Goal: Task Accomplishment & Management: Manage account settings

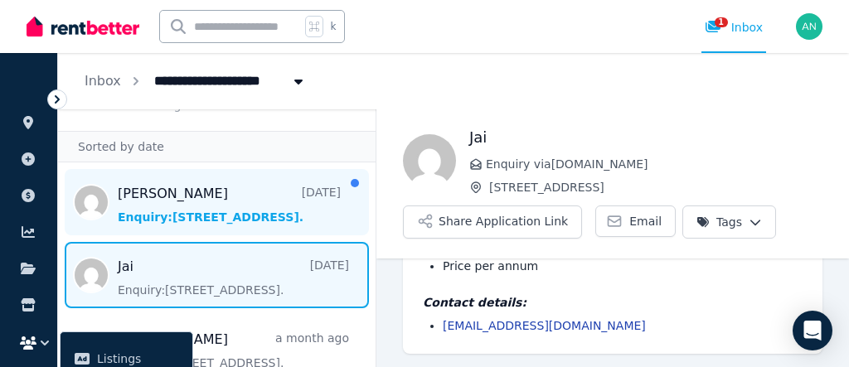
scroll to position [32, 0]
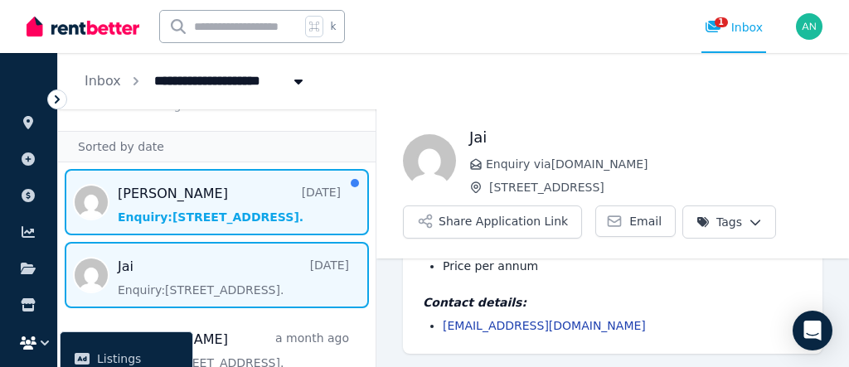
click at [301, 214] on span "Message list" at bounding box center [217, 202] width 318 height 66
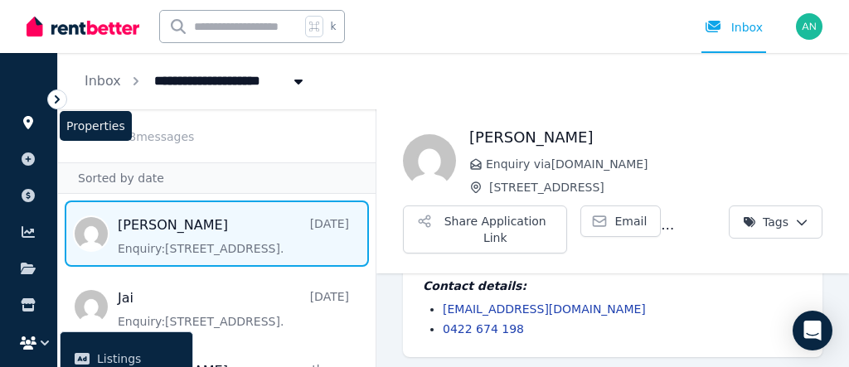
click at [30, 122] on icon at bounding box center [28, 122] width 10 height 13
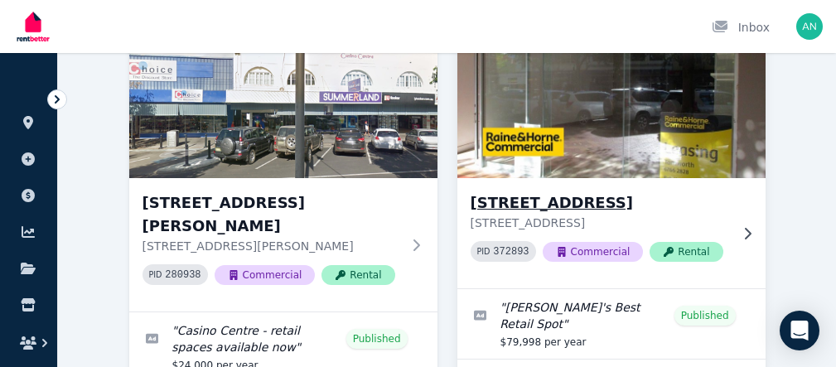
scroll to position [165, 0]
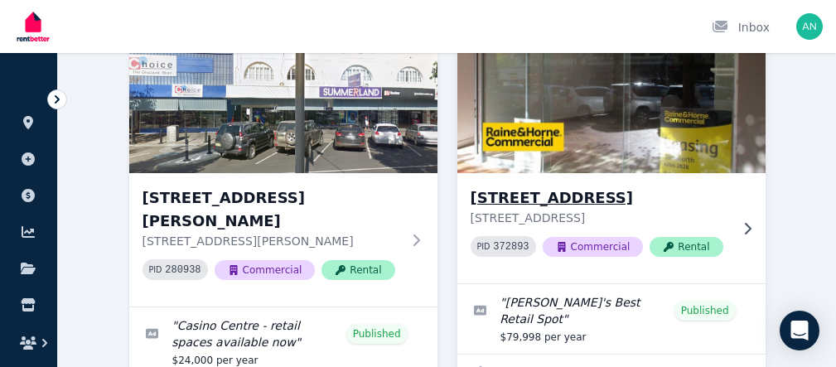
click at [651, 159] on img at bounding box center [611, 93] width 324 height 167
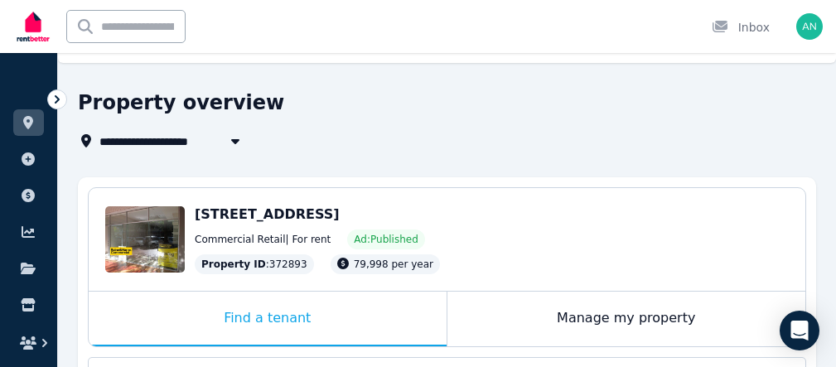
scroll to position [68, 0]
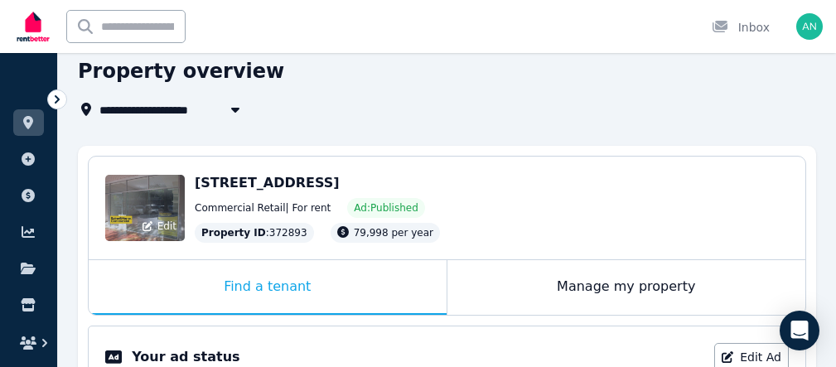
click at [162, 203] on div "Edit" at bounding box center [145, 208] width 80 height 66
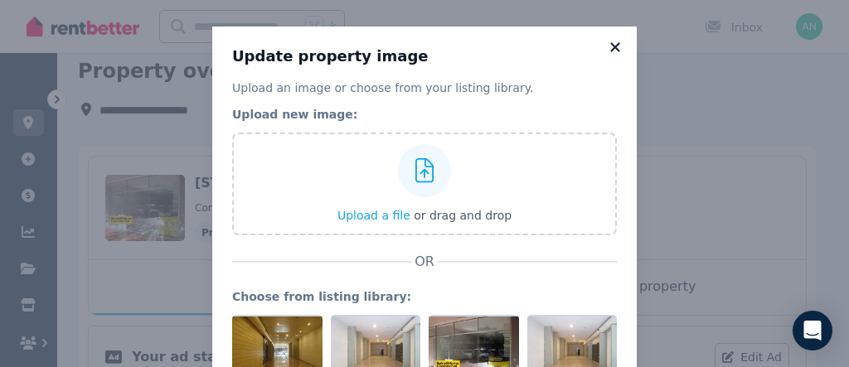
click at [613, 47] on icon at bounding box center [615, 47] width 17 height 15
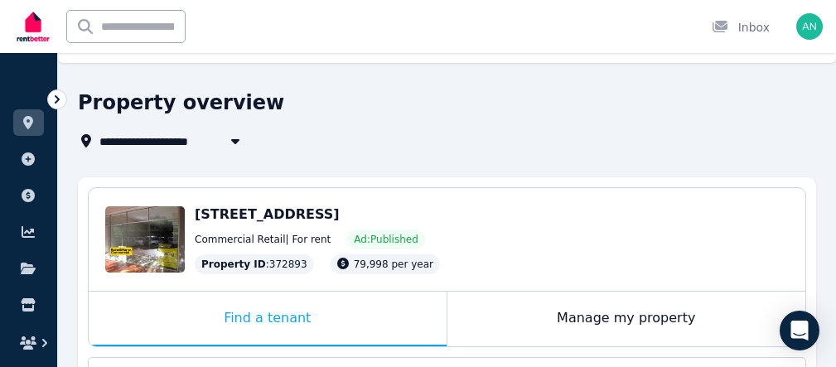
scroll to position [0, 0]
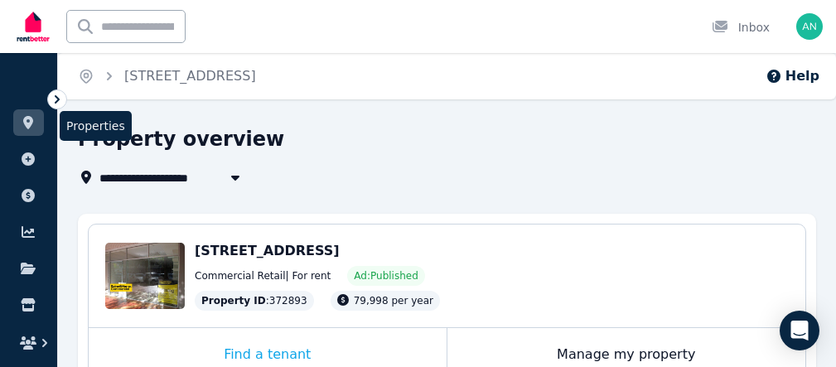
click at [30, 124] on icon at bounding box center [28, 122] width 10 height 13
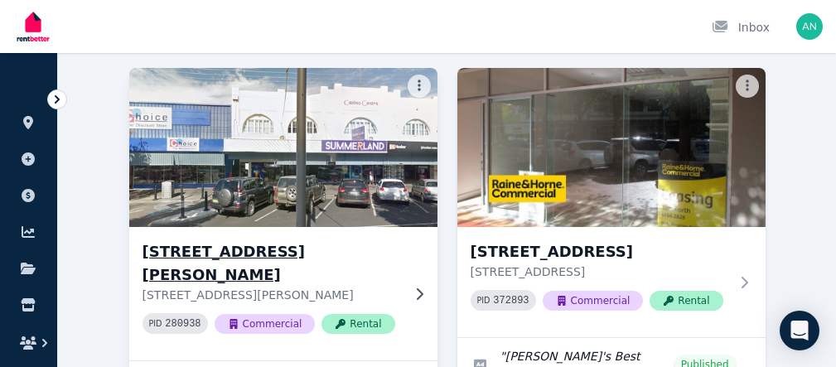
scroll to position [101, 0]
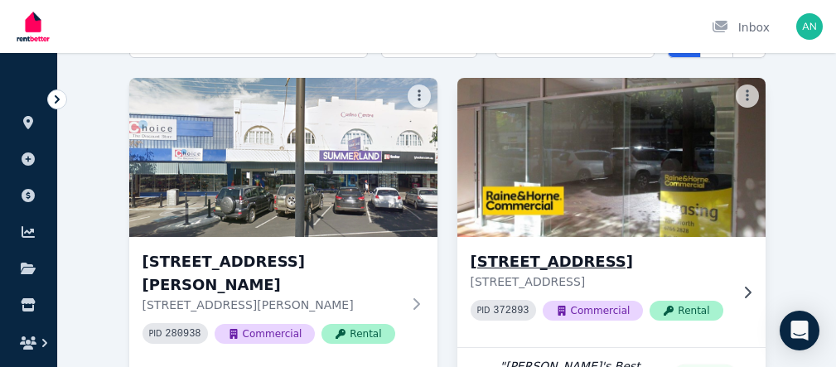
click at [540, 201] on img at bounding box center [611, 157] width 324 height 167
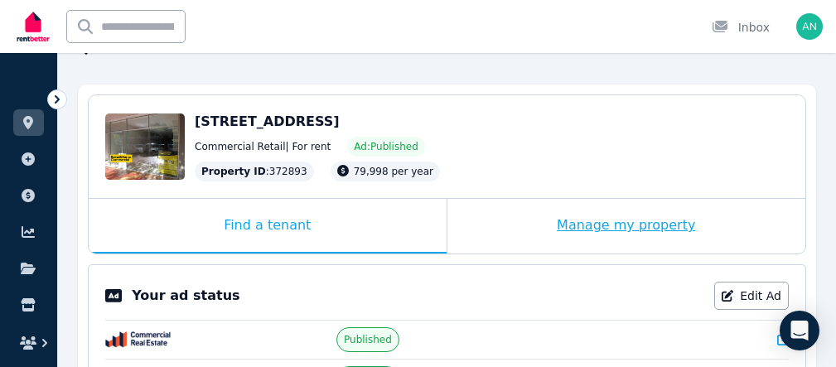
scroll to position [95, 0]
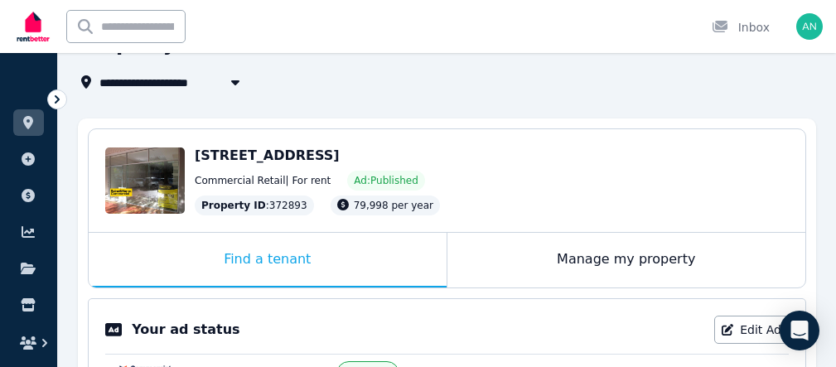
click at [293, 186] on span "Commercial Retail | For rent" at bounding box center [263, 180] width 136 height 13
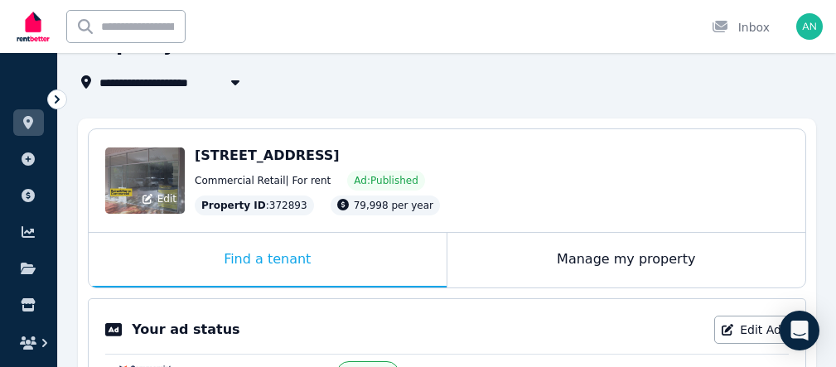
click at [162, 180] on div "Edit" at bounding box center [145, 181] width 80 height 66
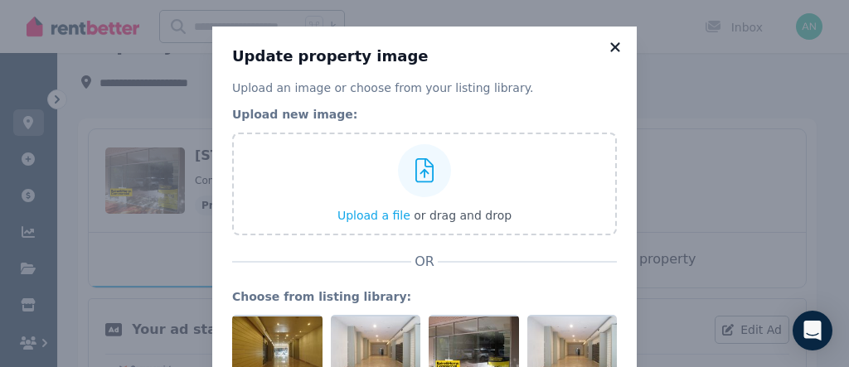
click at [608, 45] on icon at bounding box center [615, 47] width 17 height 15
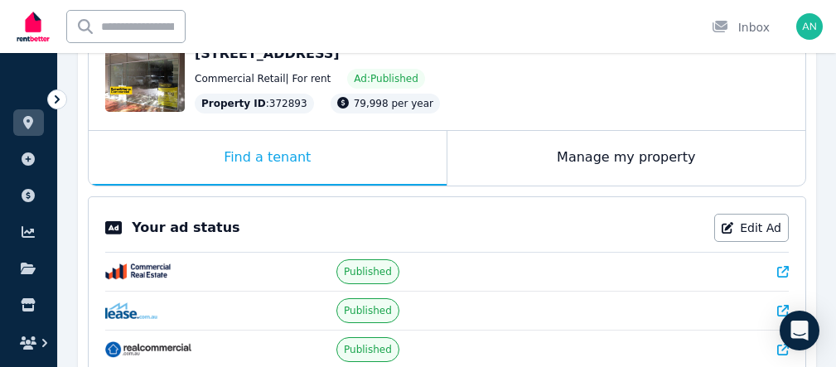
scroll to position [0, 0]
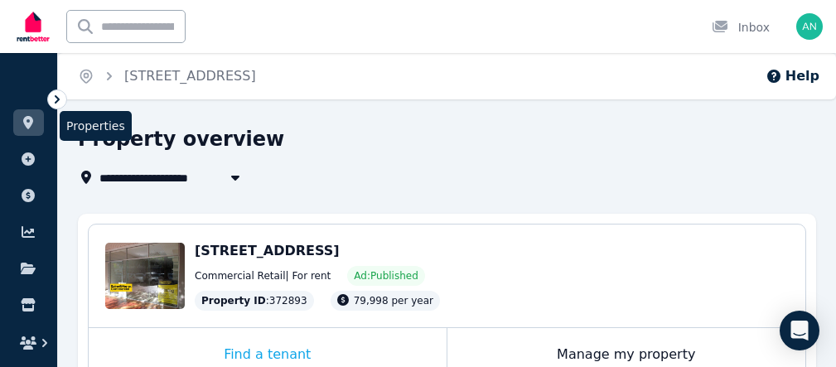
click at [23, 123] on icon at bounding box center [28, 122] width 10 height 13
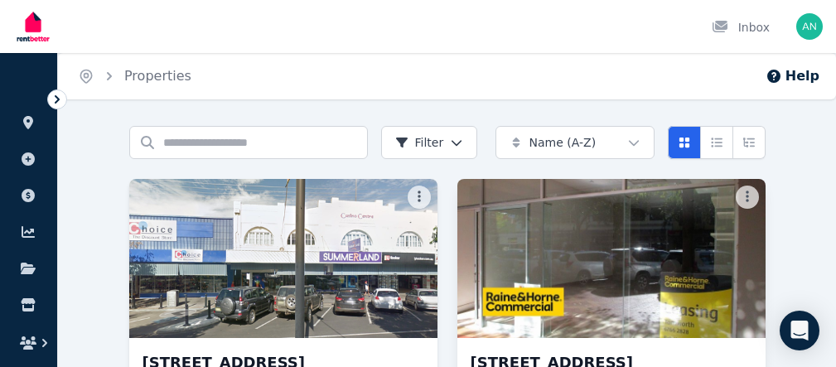
click at [602, 289] on img at bounding box center [611, 258] width 324 height 167
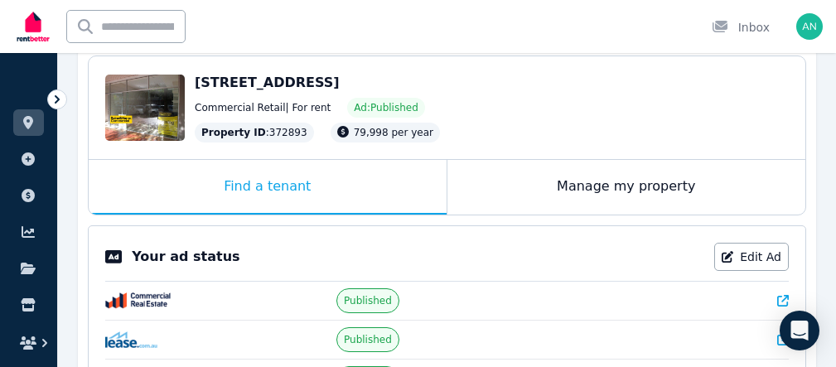
scroll to position [171, 0]
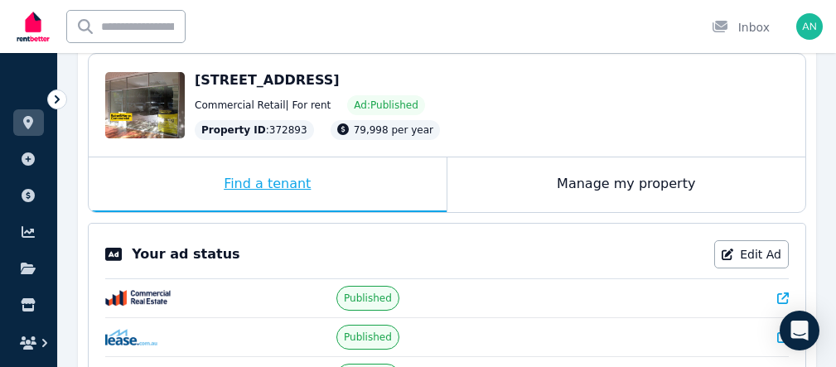
click at [286, 190] on div "Find a tenant" at bounding box center [268, 185] width 358 height 55
click at [599, 185] on div "Manage my property" at bounding box center [627, 185] width 359 height 55
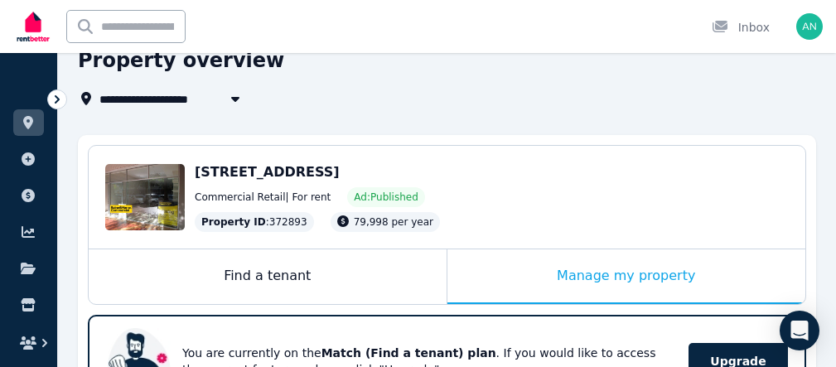
scroll to position [62, 0]
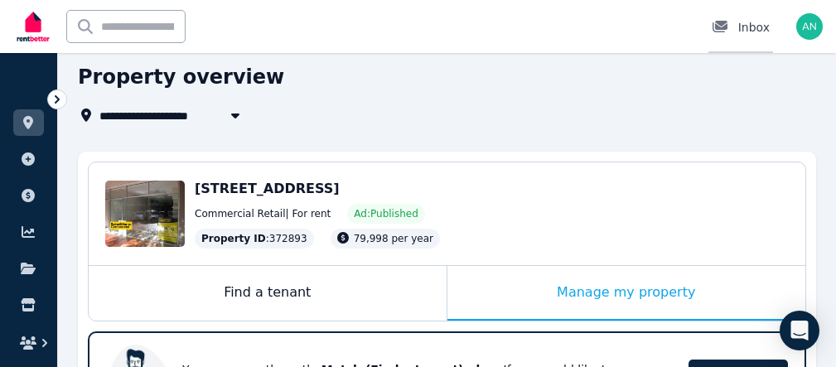
click at [739, 28] on div "Inbox" at bounding box center [741, 27] width 58 height 17
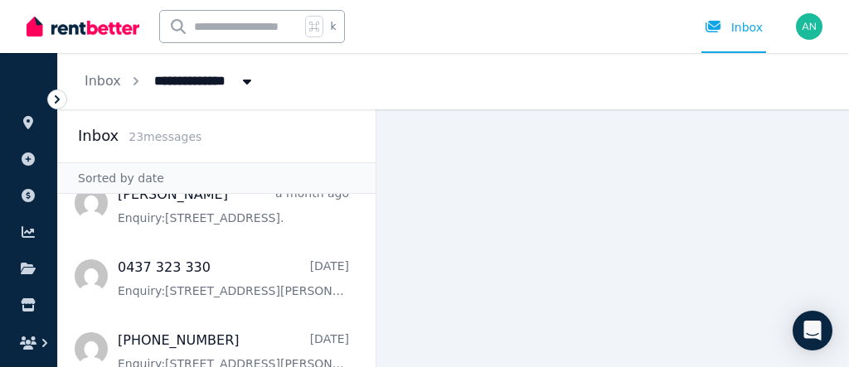
scroll to position [176, 0]
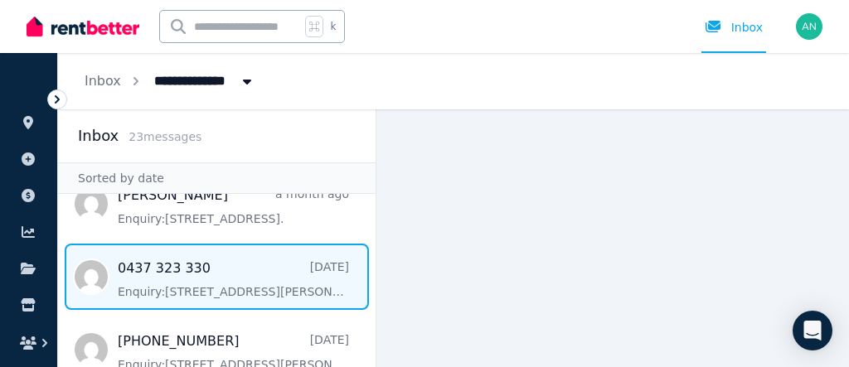
click at [192, 272] on span "Message list" at bounding box center [217, 277] width 318 height 66
